Goal: Task Accomplishment & Management: Manage account settings

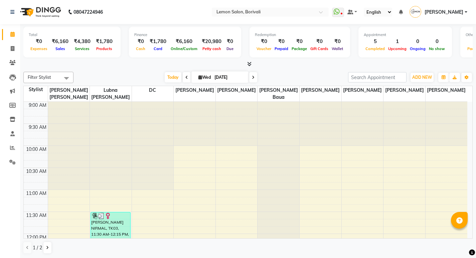
click at [462, 12] on span "[PERSON_NAME]" at bounding box center [444, 12] width 39 height 7
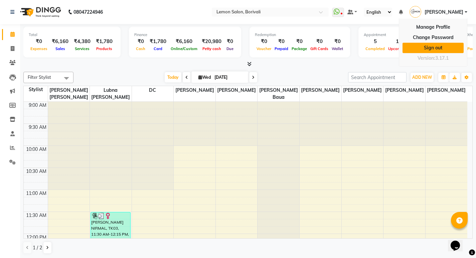
click at [434, 46] on link "Sign out" at bounding box center [433, 48] width 61 height 10
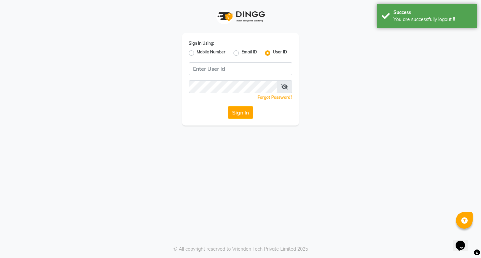
click at [197, 52] on label "Mobile Number" at bounding box center [211, 53] width 29 height 8
click at [197, 52] on input "Mobile Number" at bounding box center [199, 51] width 4 height 4
radio input "true"
radio input "false"
click at [249, 71] on input "Username" at bounding box center [251, 68] width 81 height 13
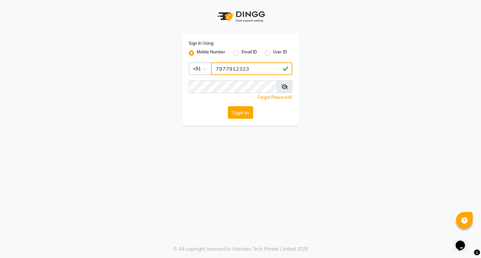
type input "7977912323"
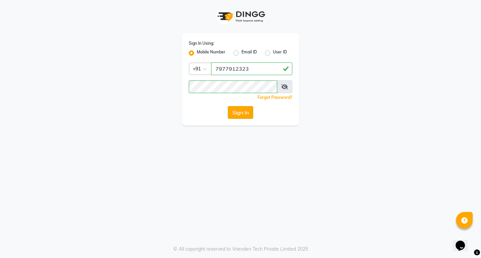
click at [243, 115] on button "Sign In" at bounding box center [240, 112] width 25 height 13
